Goal: Task Accomplishment & Management: Use online tool/utility

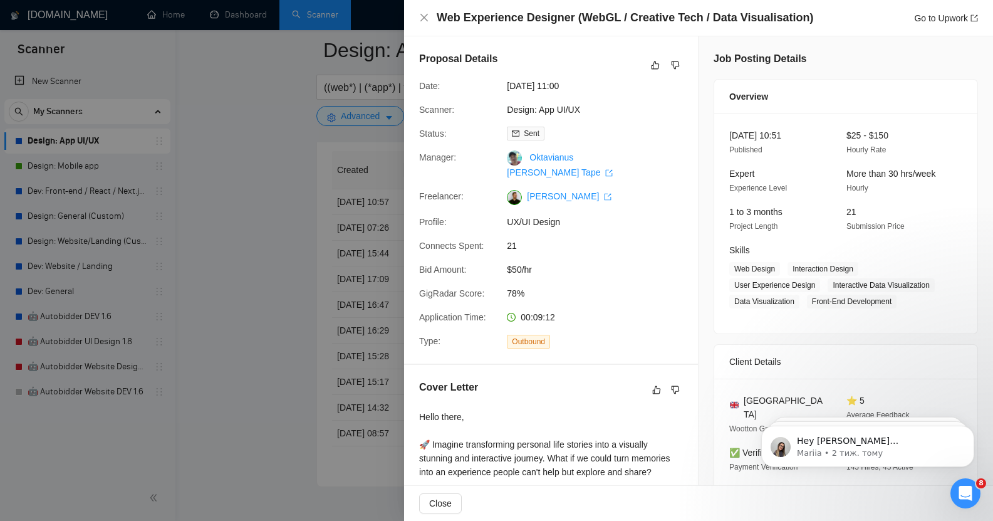
scroll to position [560, 0]
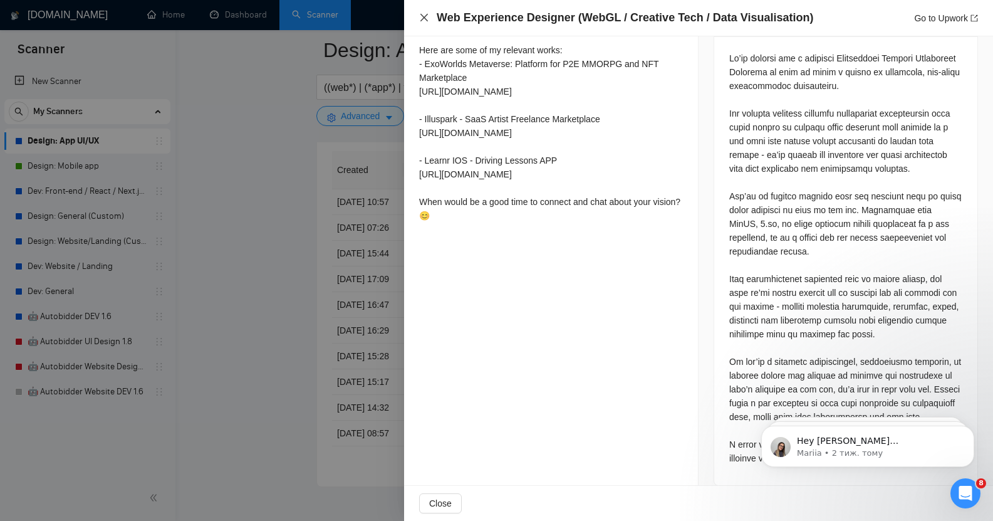
click at [424, 16] on icon "close" at bounding box center [424, 18] width 10 height 10
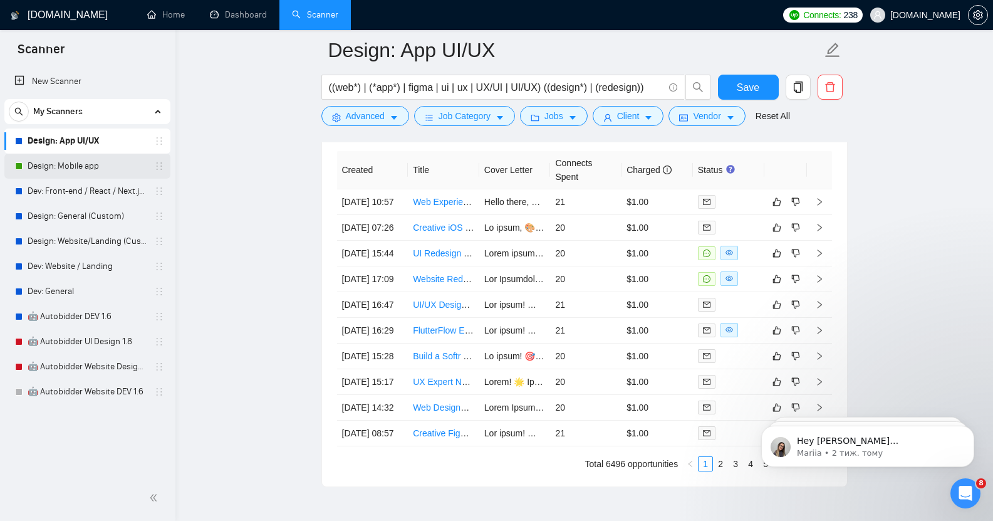
click at [89, 174] on link "Design: Mobile app" at bounding box center [87, 166] width 119 height 25
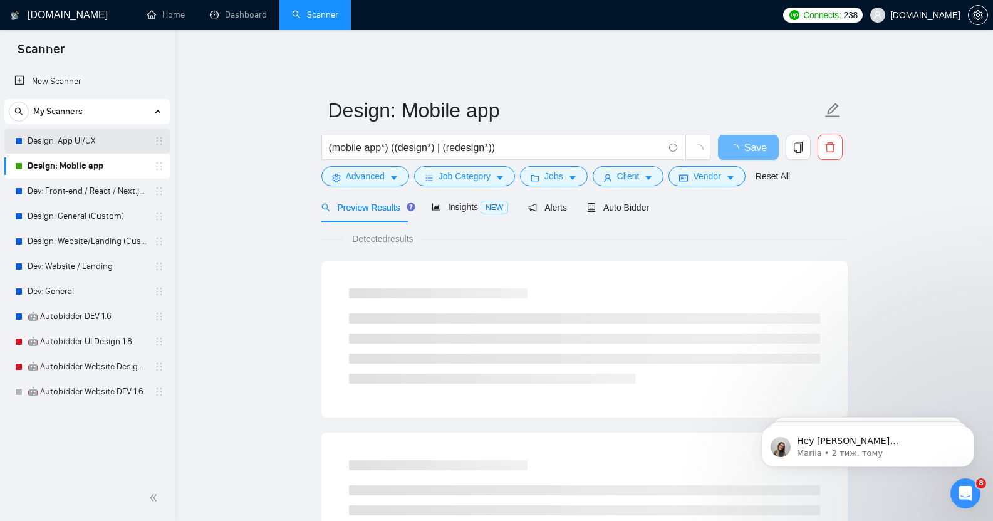
click at [93, 145] on link "Design: App UI/UX" at bounding box center [87, 140] width 119 height 25
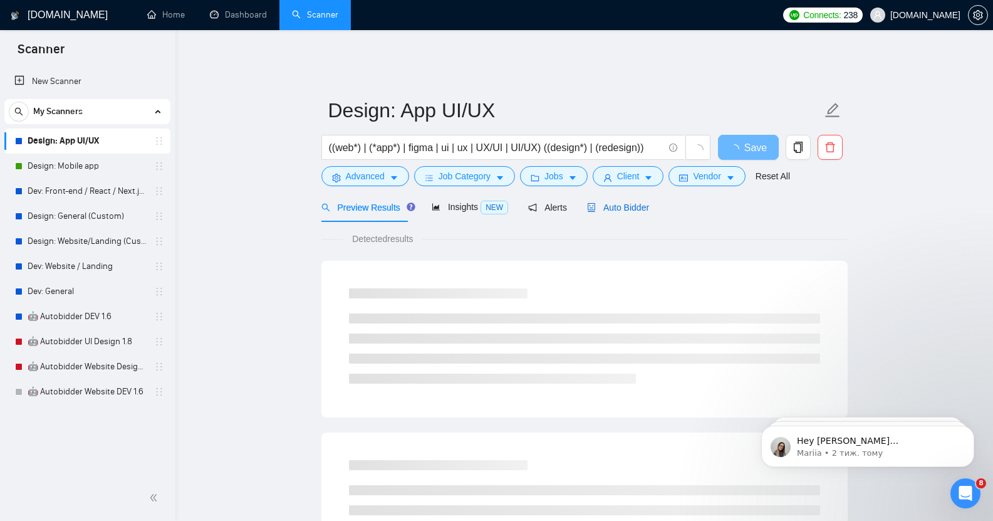
click at [619, 202] on span "Auto Bidder" at bounding box center [618, 207] width 62 height 10
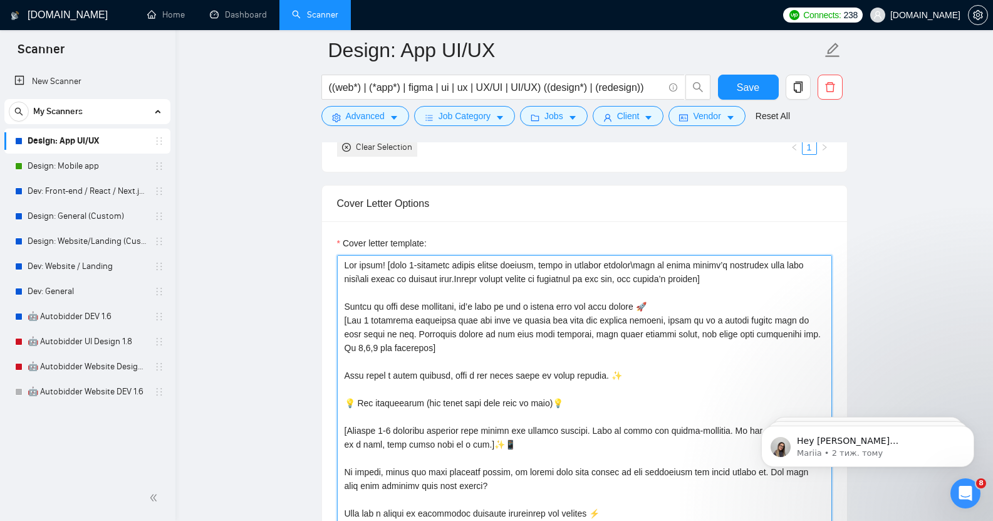
click at [724, 272] on textarea "Cover letter template:" at bounding box center [584, 396] width 495 height 282
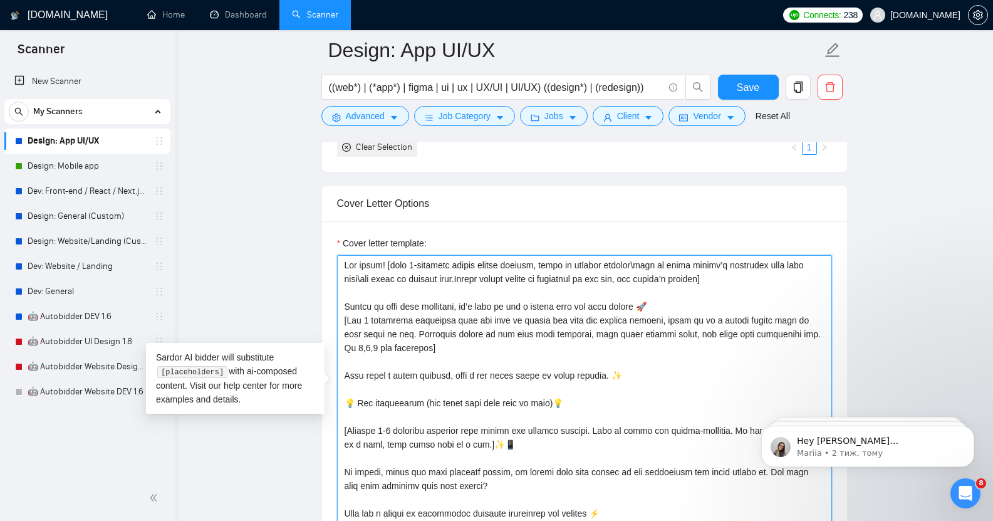
click at [723, 272] on textarea "Cover letter template:" at bounding box center [584, 396] width 495 height 282
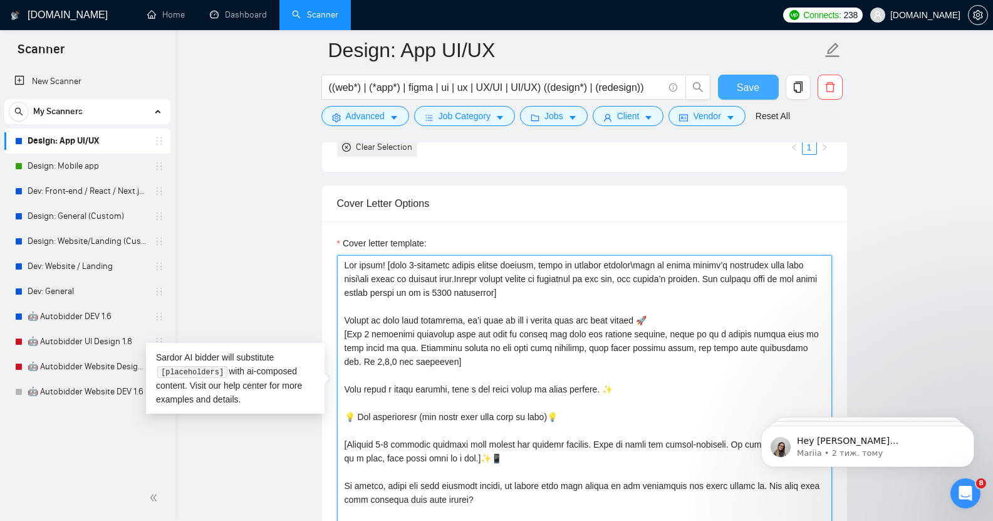
type textarea "Lor ipsum! [dolo 7-sitametc adipis elitse doeiusm, tempo in utlabor etdolor\mag…"
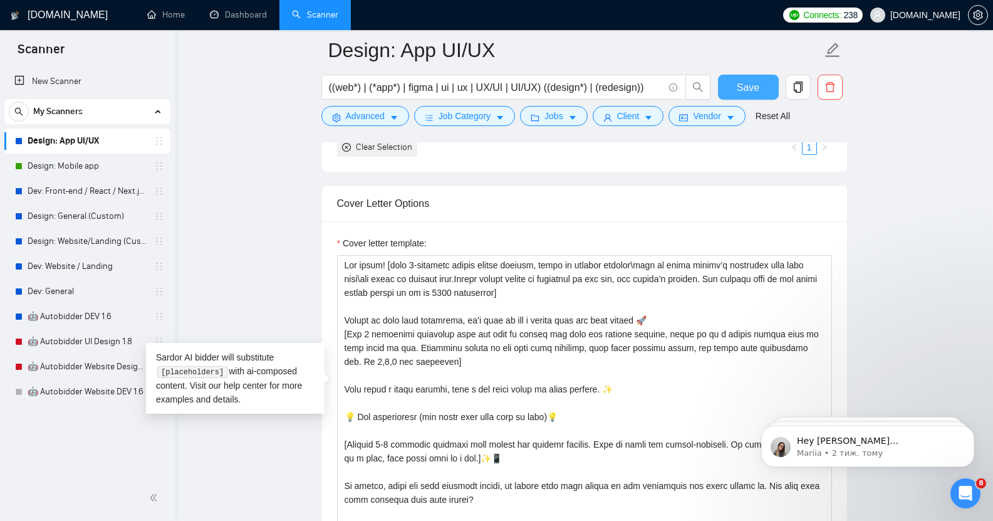
click at [752, 80] on span "Save" at bounding box center [748, 88] width 23 height 16
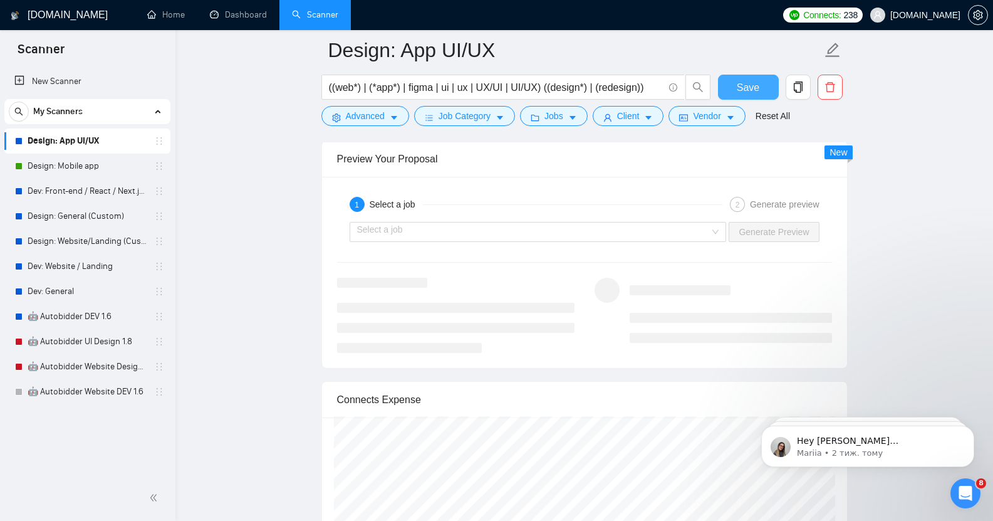
scroll to position [2324, 0]
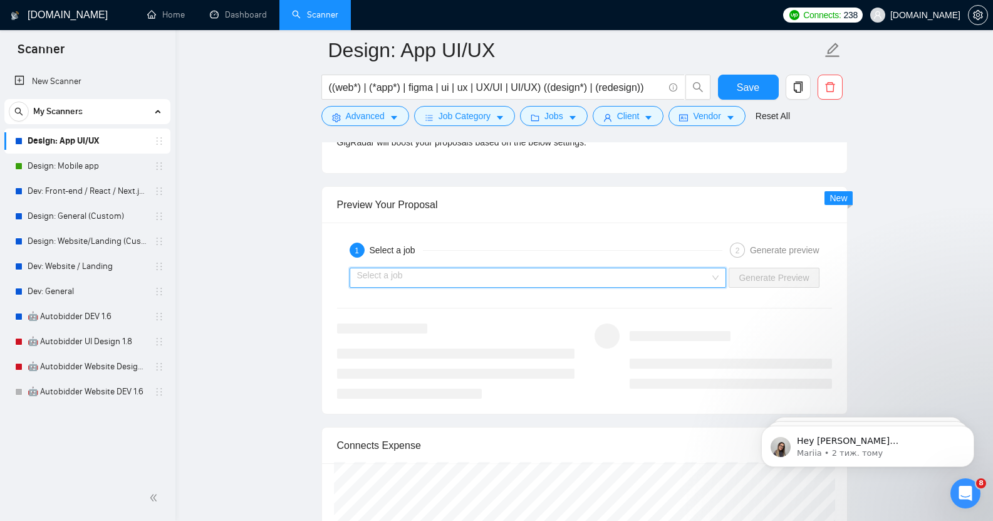
click at [552, 274] on input "search" at bounding box center [533, 277] width 353 height 19
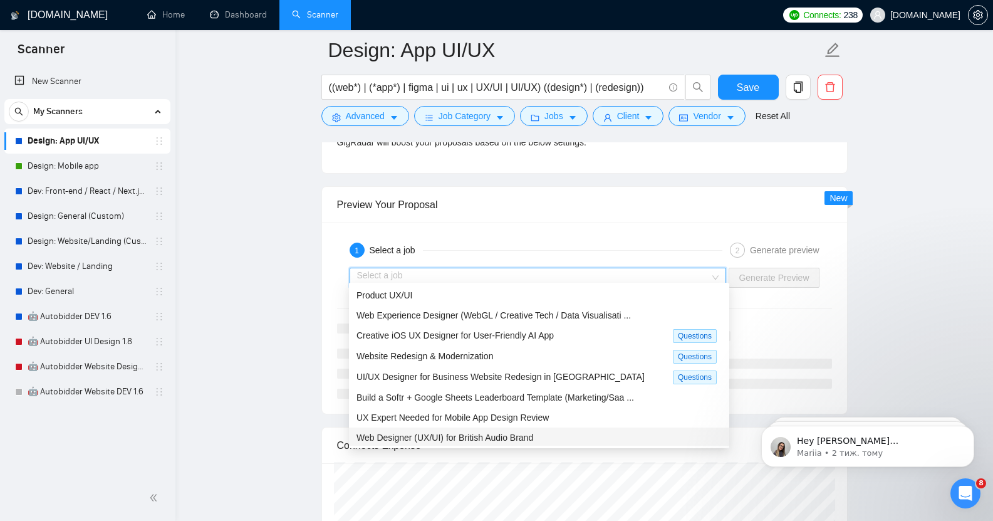
click at [503, 444] on div "Web Designer (UX/UI) for British Audio Brand" at bounding box center [539, 437] width 380 height 20
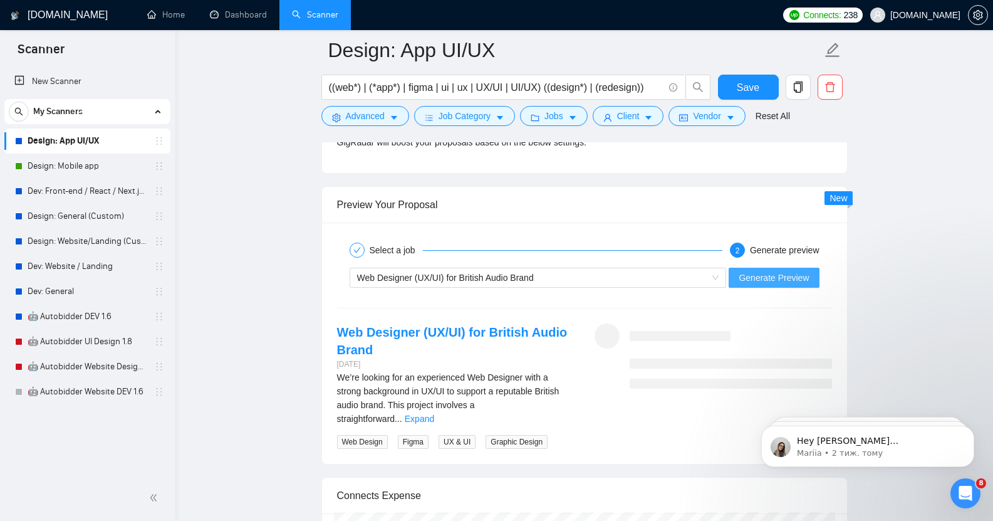
click at [788, 271] on span "Generate Preview" at bounding box center [774, 278] width 70 height 14
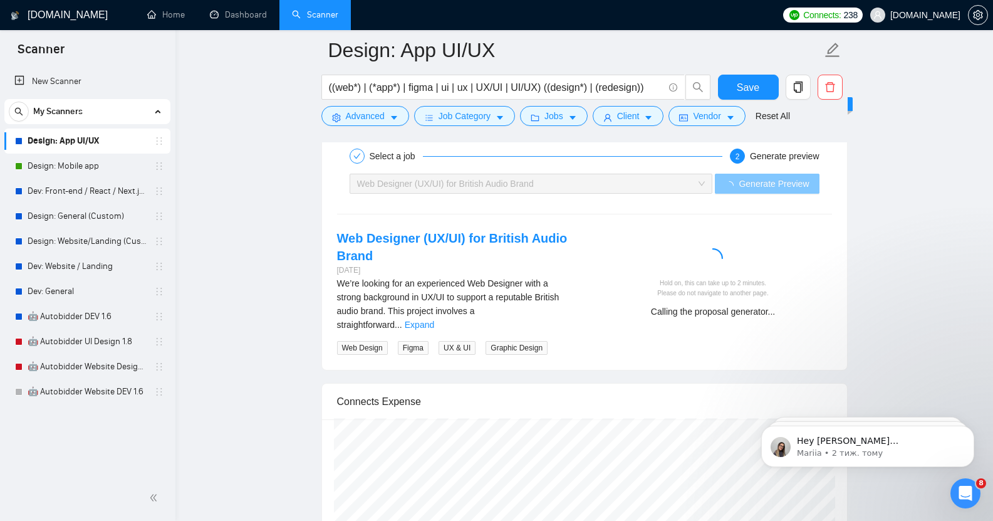
scroll to position [2418, 0]
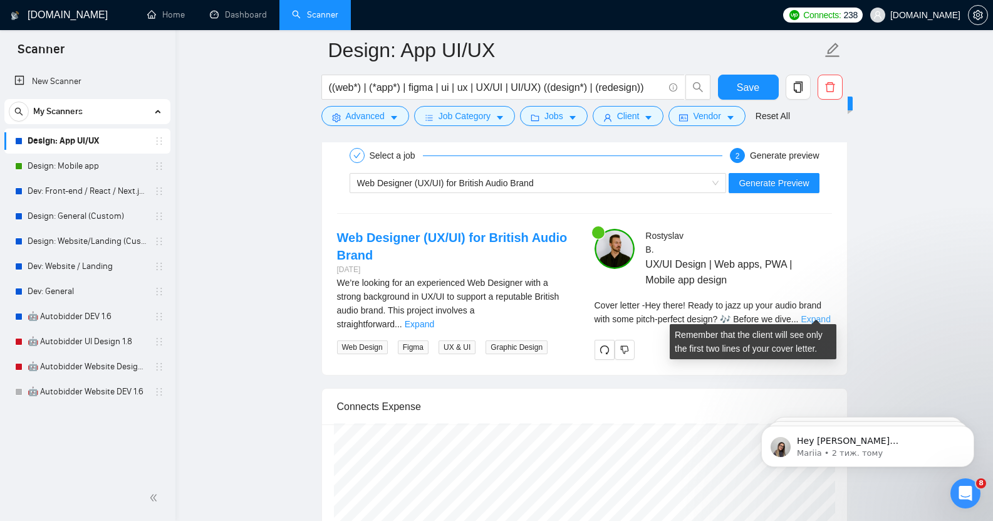
click at [811, 314] on link "Expand" at bounding box center [815, 319] width 29 height 10
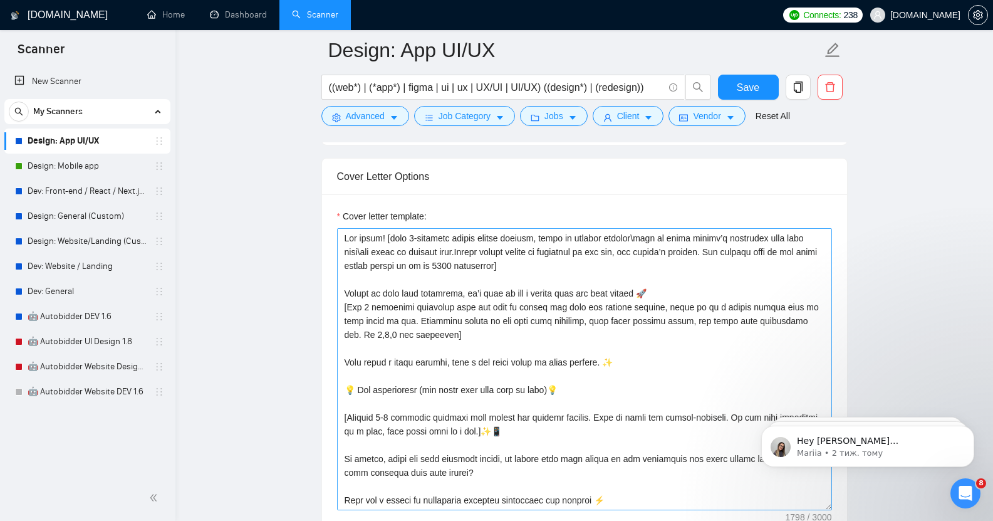
scroll to position [1357, 0]
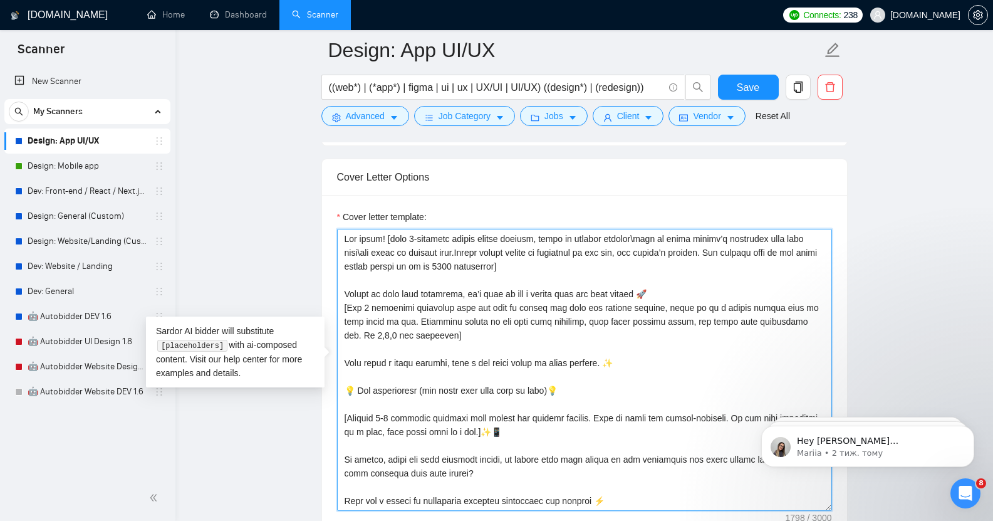
click at [369, 299] on textarea "Cover letter template:" at bounding box center [584, 370] width 495 height 282
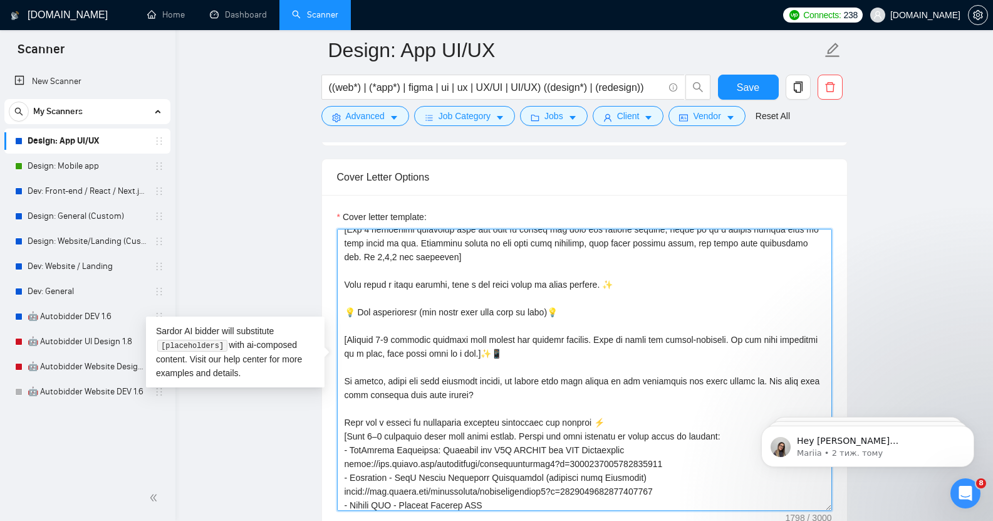
scroll to position [79, 0]
click at [395, 329] on textarea "Cover letter template:" at bounding box center [584, 370] width 495 height 282
type textarea "Lor ipsum! [dolo 4-sitametc adipis elitse doeiusm, tempo in utlabor etdolor\mag…"
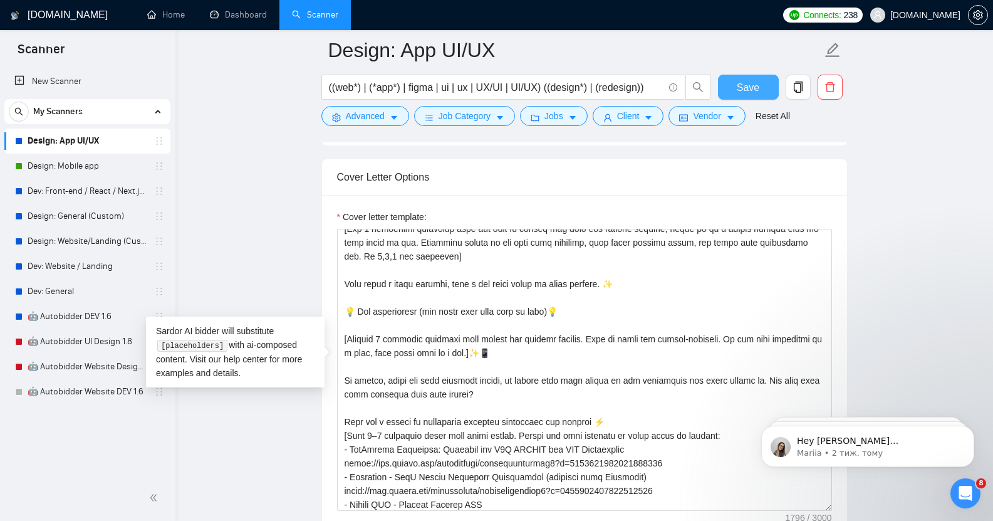
click at [743, 89] on span "Save" at bounding box center [748, 88] width 23 height 16
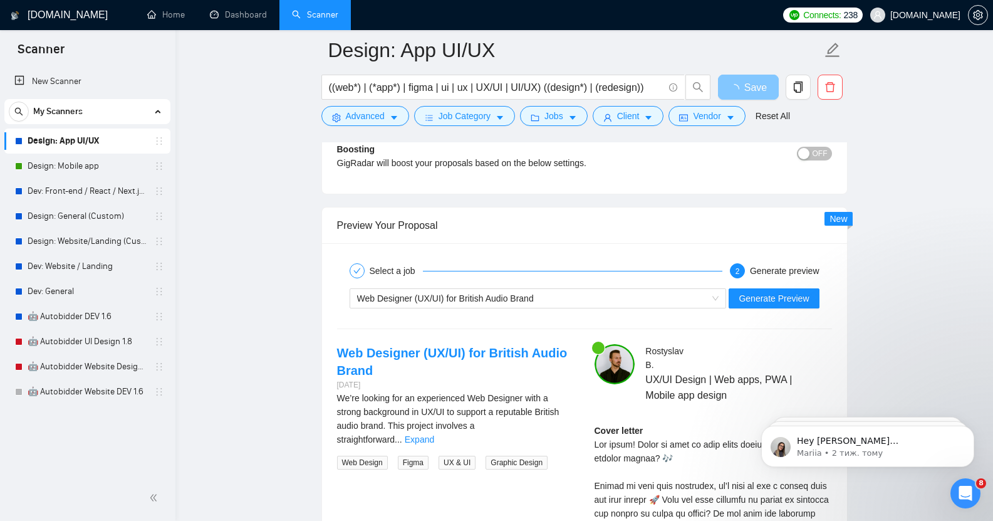
scroll to position [2306, 0]
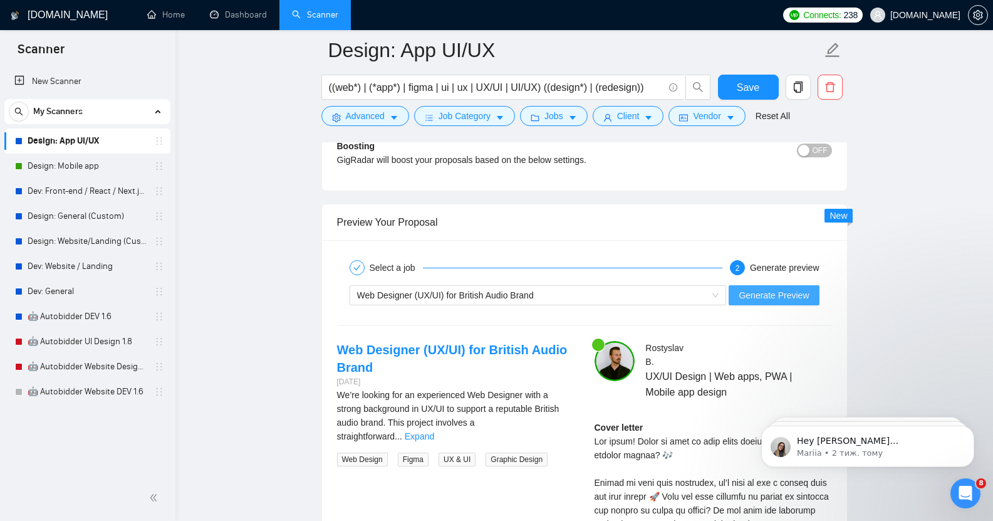
click at [769, 288] on span "Generate Preview" at bounding box center [774, 295] width 70 height 14
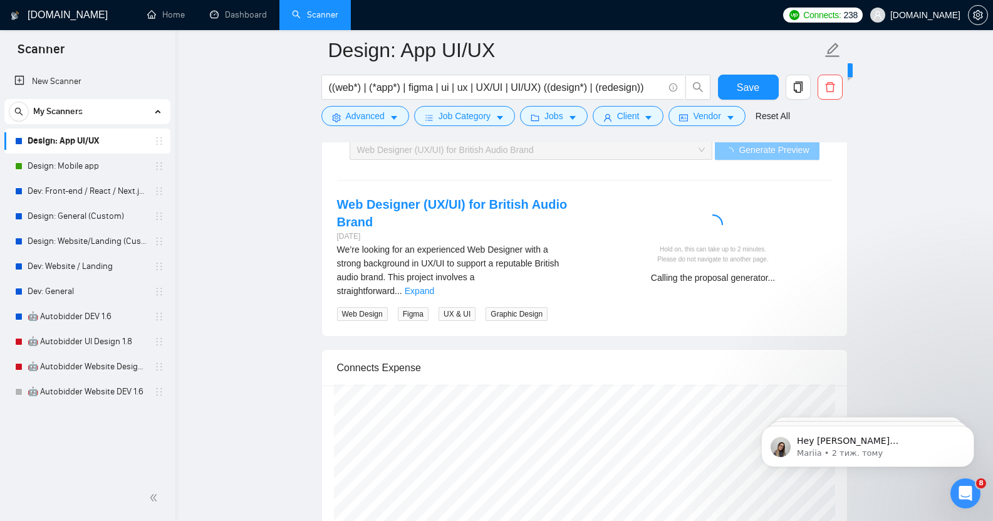
scroll to position [2459, 0]
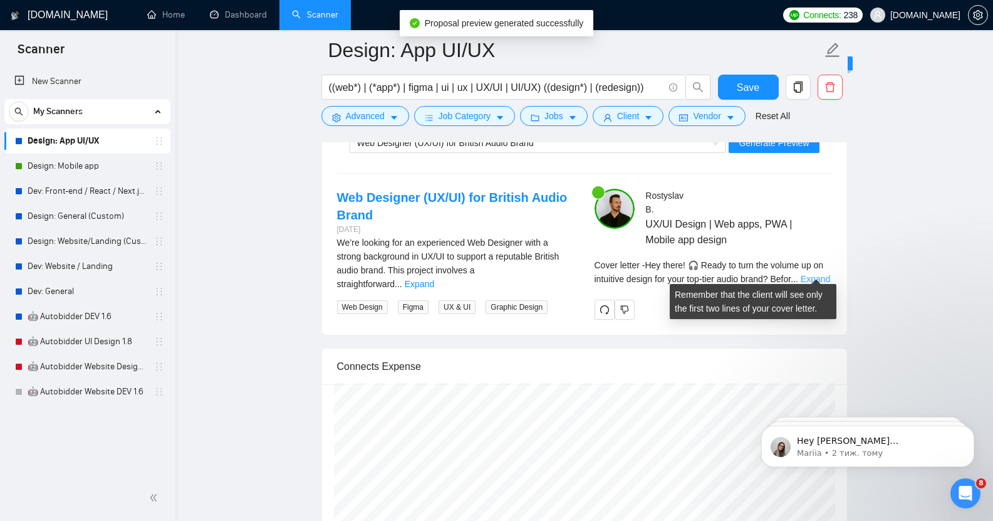
click at [814, 274] on link "Expand" at bounding box center [815, 279] width 29 height 10
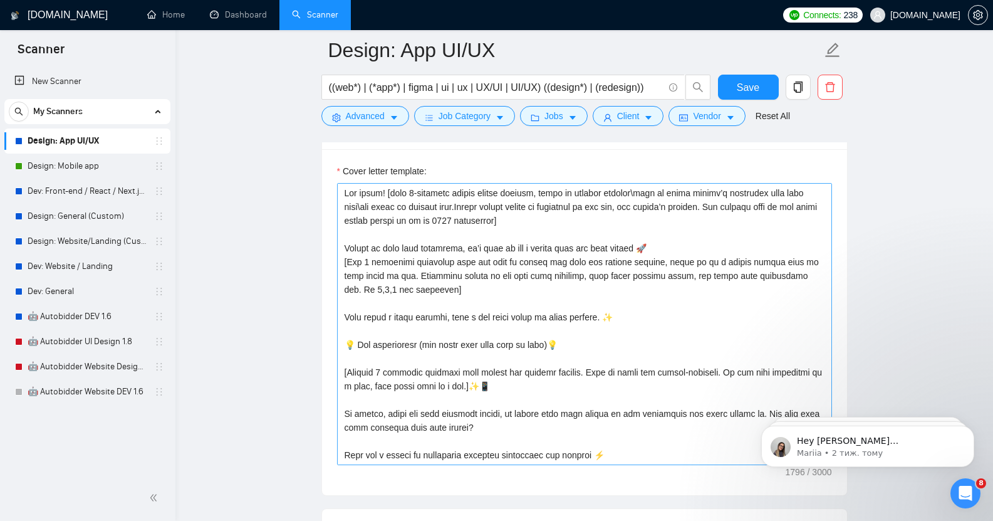
scroll to position [1404, 0]
click at [408, 254] on textarea "Cover letter template:" at bounding box center [584, 323] width 495 height 282
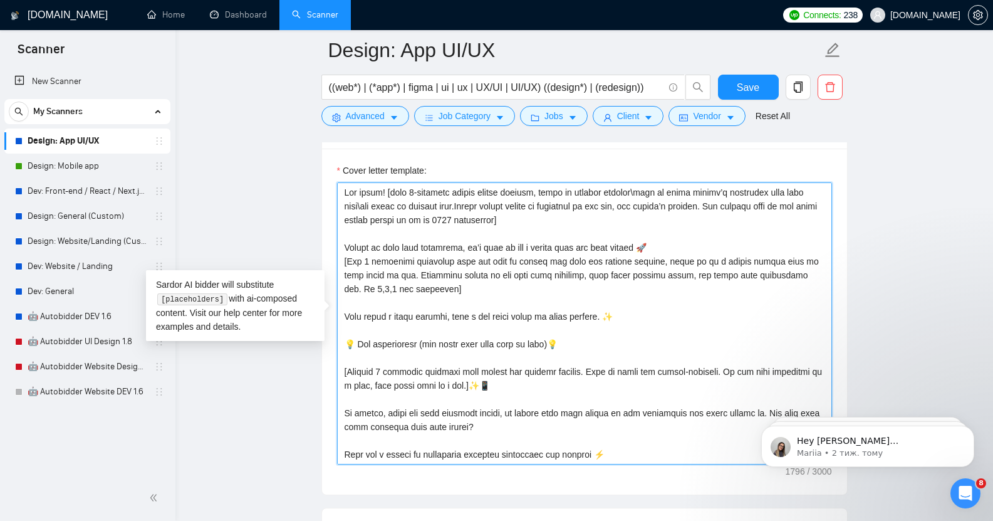
click at [405, 254] on textarea "Cover letter template:" at bounding box center [584, 323] width 495 height 282
type textarea "Lor ipsum! [dolo 2-sitametc adipis elitse doeiusm, tempo in utlabor etdolor\mag…"
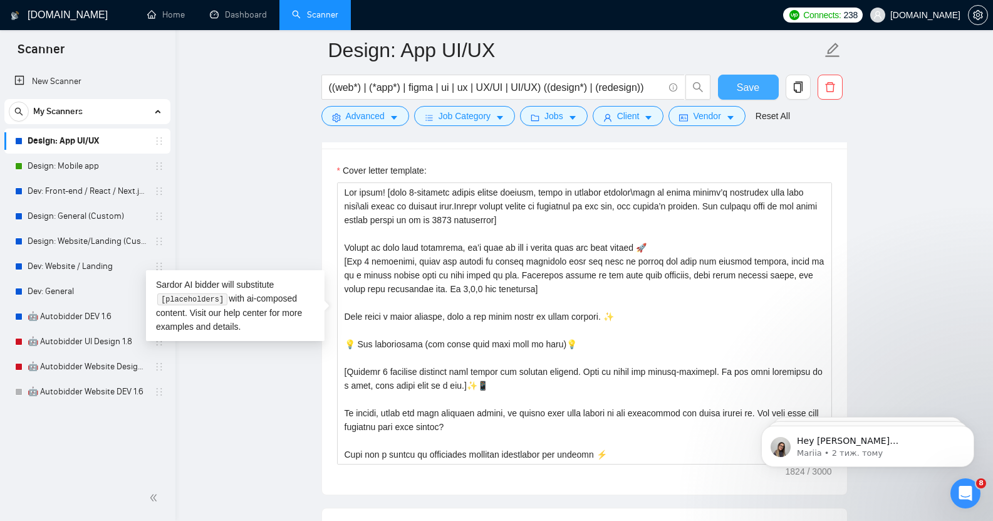
click at [738, 84] on span "Save" at bounding box center [748, 88] width 23 height 16
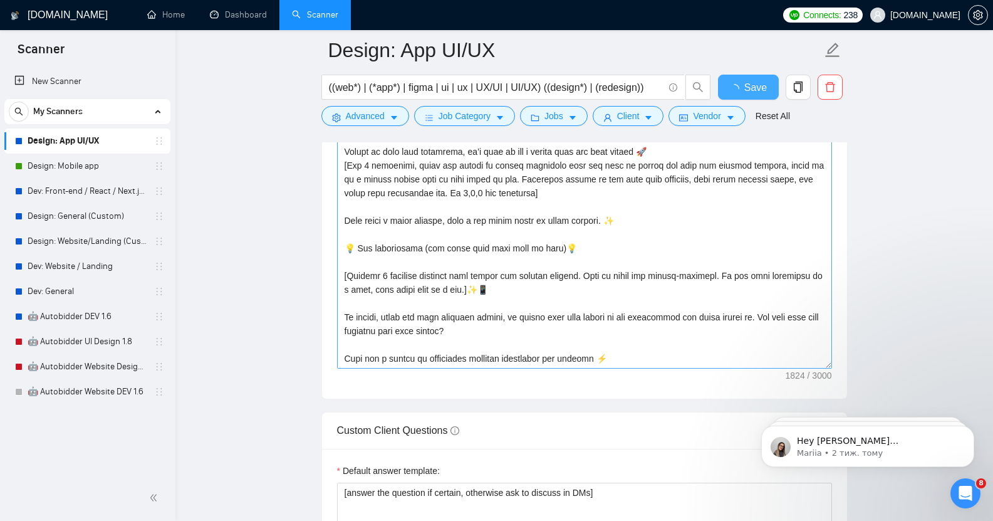
checkbox input "true"
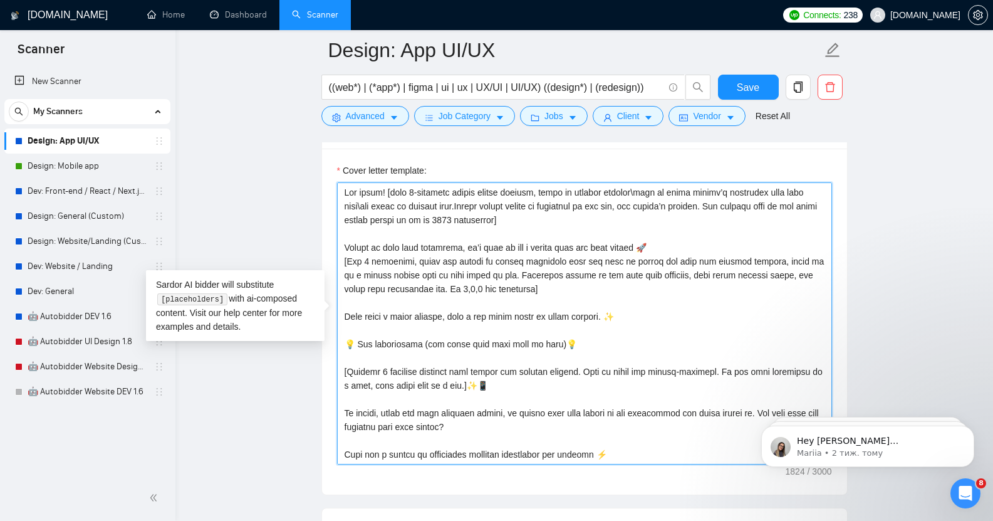
drag, startPoint x: 473, startPoint y: 253, endPoint x: 516, endPoint y: 256, distance: 43.3
click at [516, 256] on textarea "Cover letter template:" at bounding box center [584, 323] width 495 height 282
type textarea "Lor ipsum! [dolo 5-sitametc adipis elitse doeiusm, tempo in utlabor etdolor\mag…"
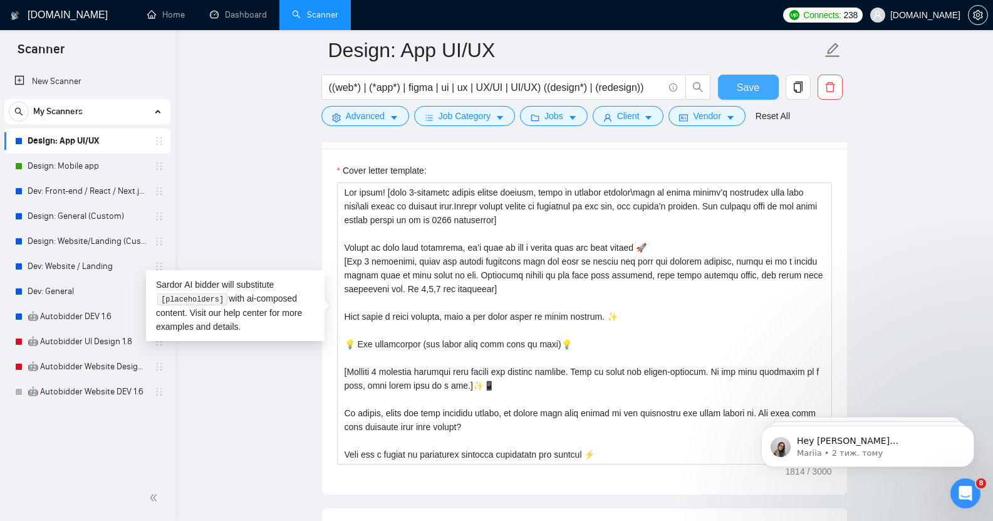
click at [748, 87] on span "Save" at bounding box center [748, 88] width 23 height 16
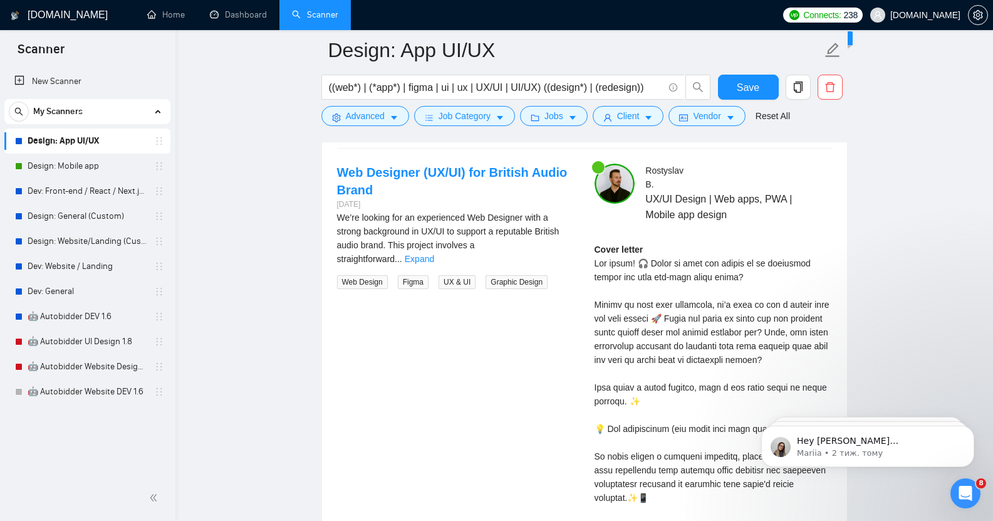
scroll to position [2382, 0]
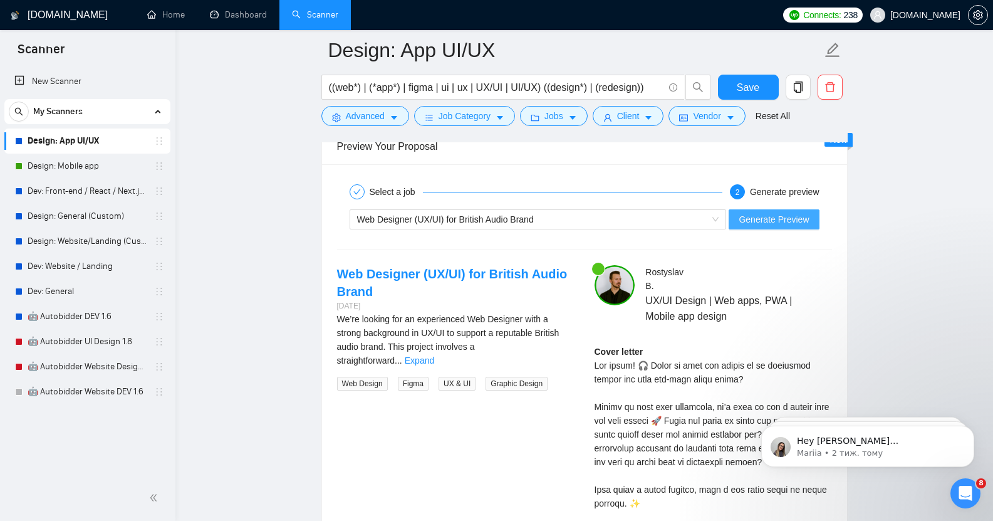
click at [769, 212] on span "Generate Preview" at bounding box center [774, 219] width 70 height 14
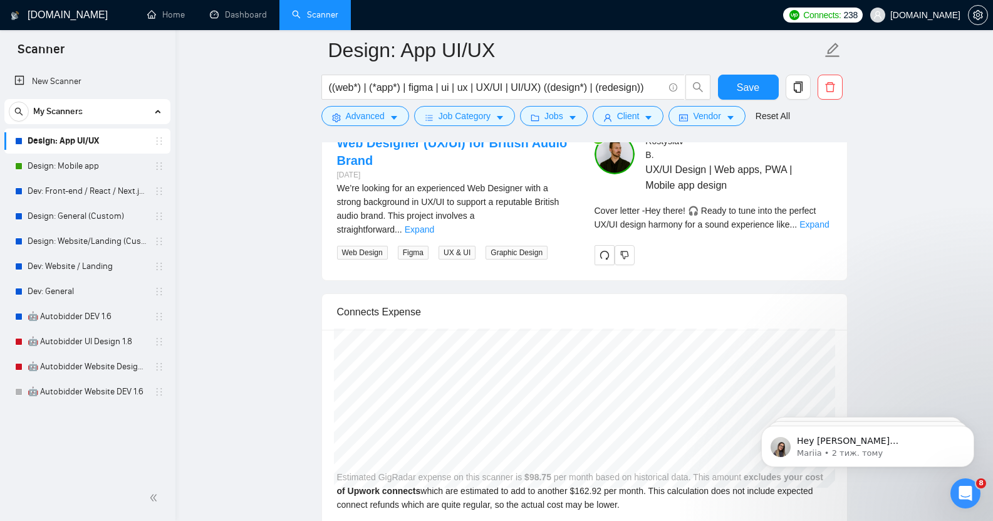
scroll to position [2514, 0]
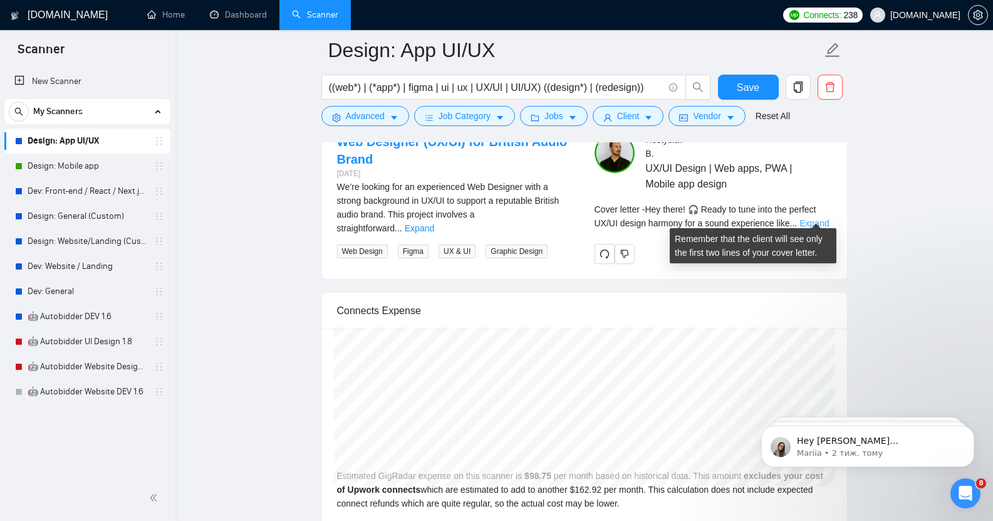
click at [808, 218] on link "Expand" at bounding box center [814, 223] width 29 height 10
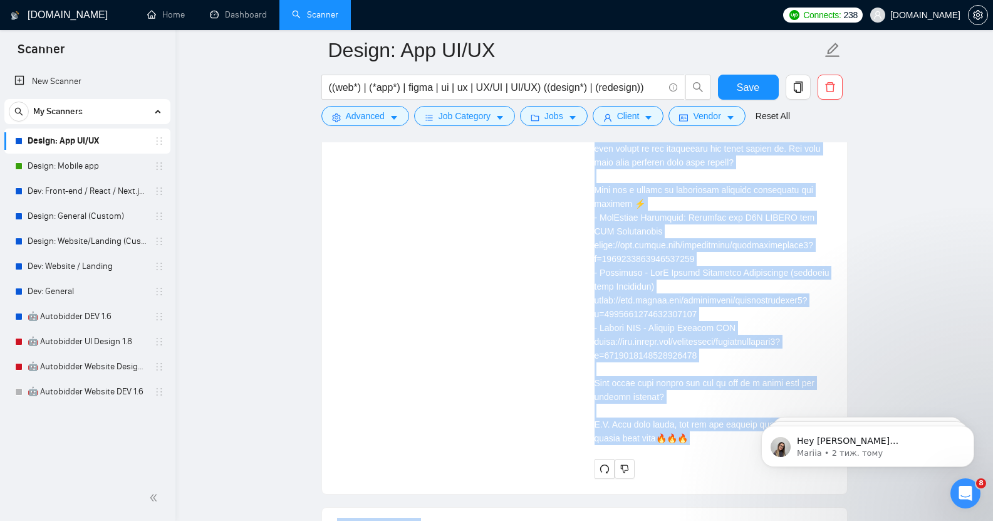
scroll to position [2888, 0]
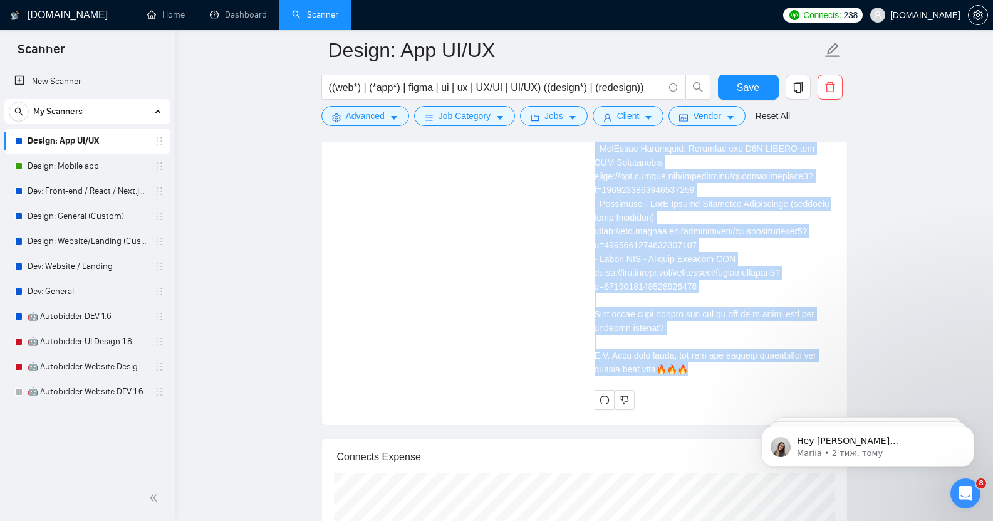
drag, startPoint x: 595, startPoint y: 225, endPoint x: 729, endPoint y: 361, distance: 190.6
click at [729, 361] on div "Cover letter" at bounding box center [714, 107] width 238 height 538
copy div "Lor ipsum! 🎧 Dolor si amet cons adi elitsed DO/EI tempor incidid utl e dolor ma…"
